Goal: Find specific page/section: Find specific page/section

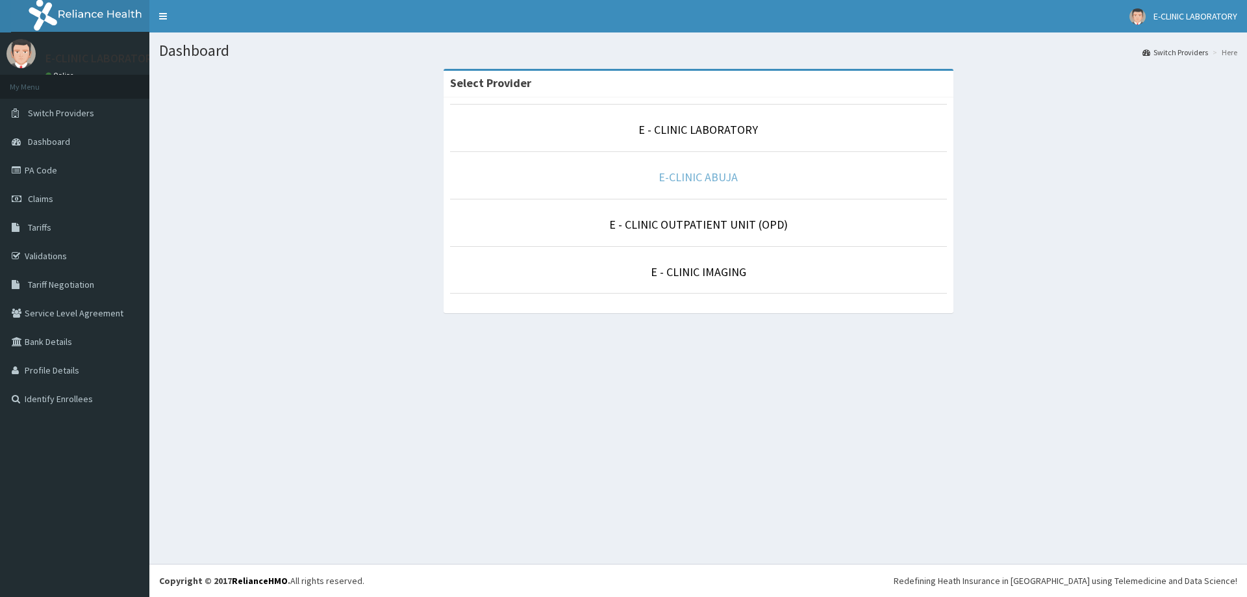
click at [701, 175] on link "E-CLINIC ABUJA" at bounding box center [698, 177] width 79 height 15
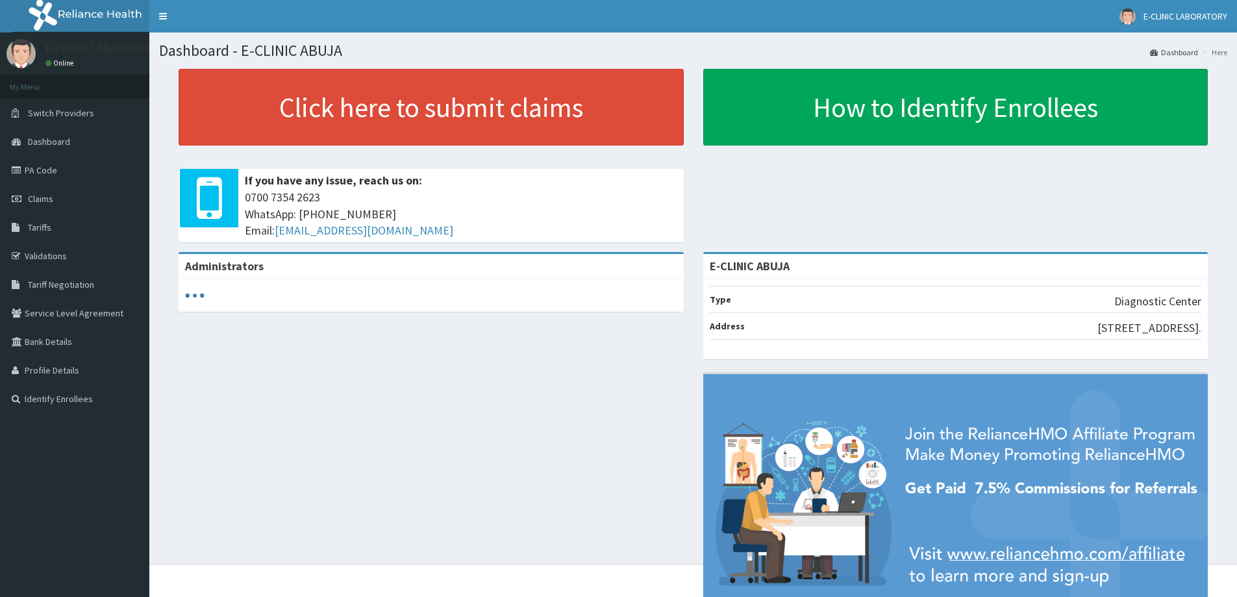
click at [60, 168] on link "PA Code" at bounding box center [74, 170] width 149 height 29
